Goal: Task Accomplishment & Management: Manage account settings

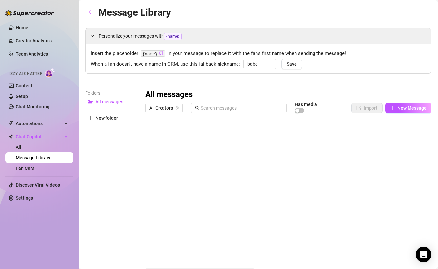
type input "babe"
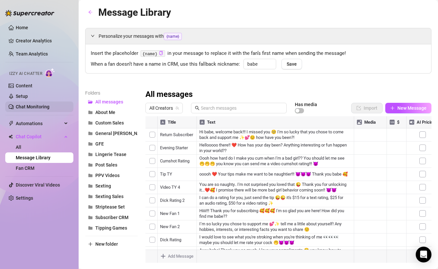
click at [40, 104] on link "Chat Monitoring" at bounding box center [33, 106] width 34 height 5
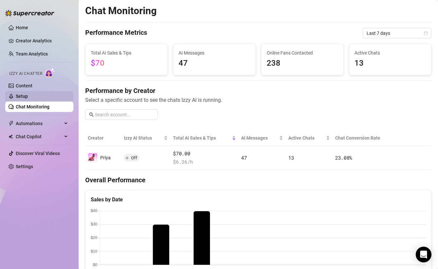
click at [28, 96] on link "Setup" at bounding box center [22, 95] width 12 height 5
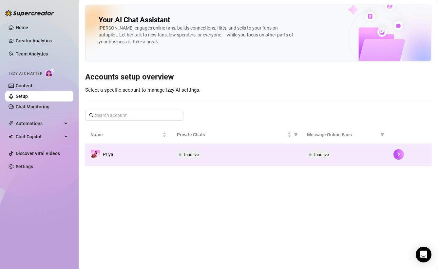
click at [167, 160] on td "Priya" at bounding box center [128, 154] width 87 height 21
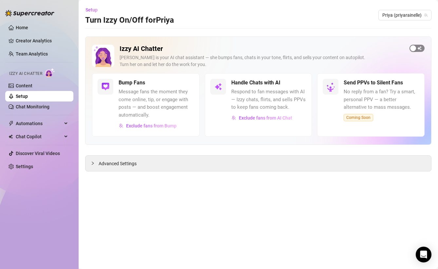
click at [414, 50] on div "button" at bounding box center [414, 48] width 6 height 6
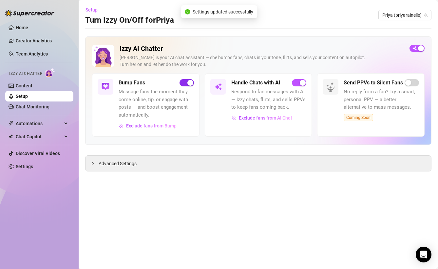
click at [186, 83] on span "button" at bounding box center [187, 82] width 14 height 7
